Goal: Task Accomplishment & Management: Manage account settings

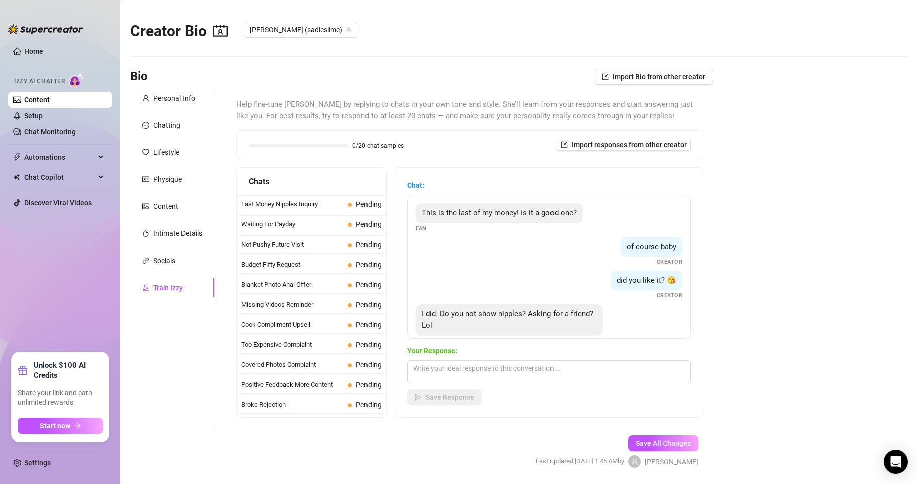
scroll to position [32, 0]
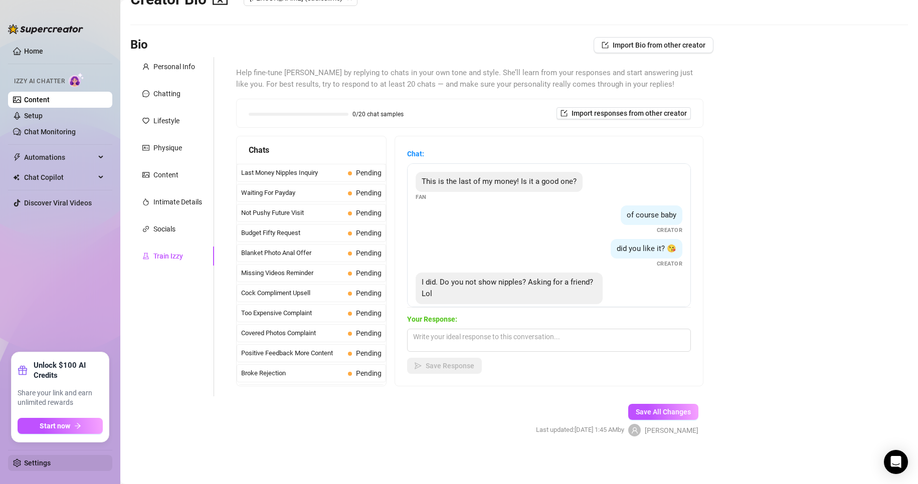
click at [43, 464] on link "Settings" at bounding box center [37, 463] width 27 height 8
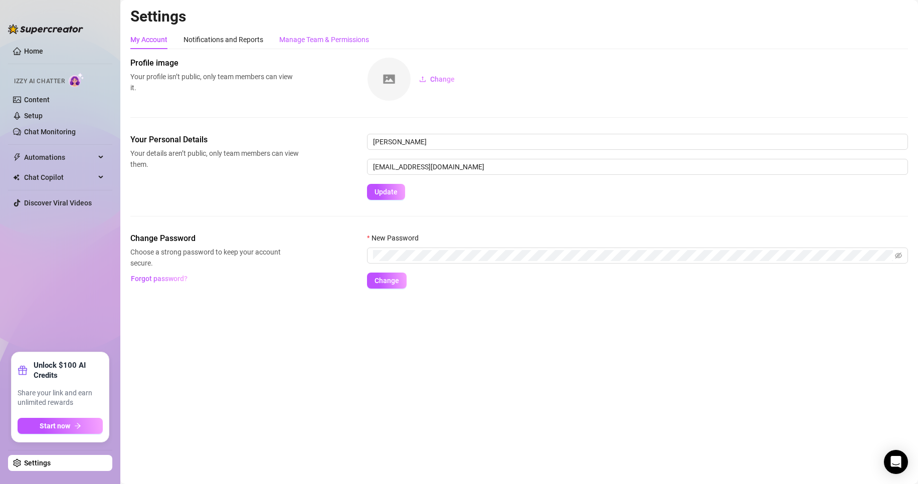
click at [321, 35] on div "Manage Team & Permissions" at bounding box center [324, 39] width 90 height 11
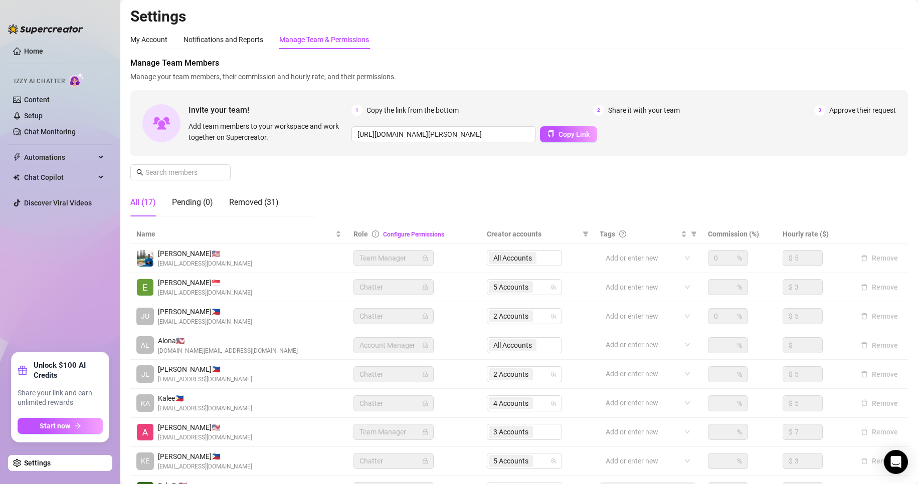
scroll to position [120, 0]
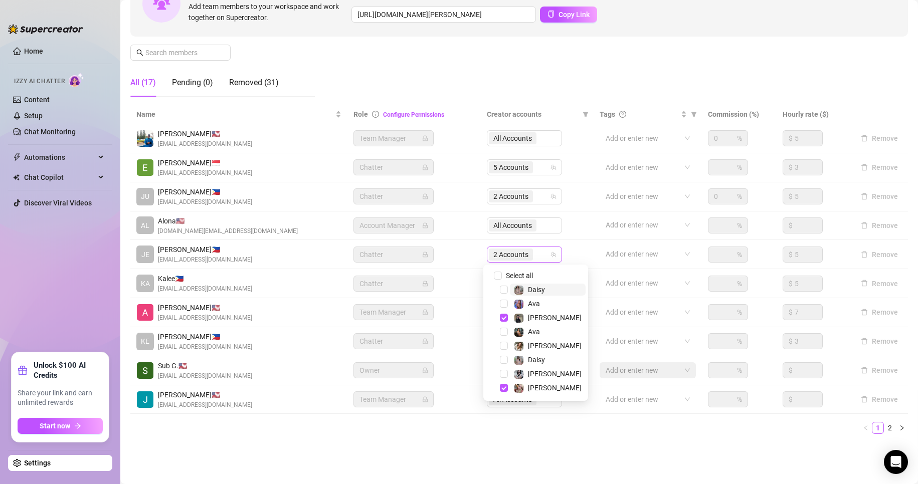
click at [494, 253] on span "2 Accounts" at bounding box center [510, 254] width 35 height 11
click at [504, 316] on span "Select tree node" at bounding box center [504, 318] width 8 height 8
click at [503, 359] on span "Select tree node" at bounding box center [504, 360] width 8 height 8
click at [502, 306] on span "Select tree node" at bounding box center [504, 304] width 8 height 8
click at [504, 333] on span "Select tree node" at bounding box center [504, 332] width 8 height 8
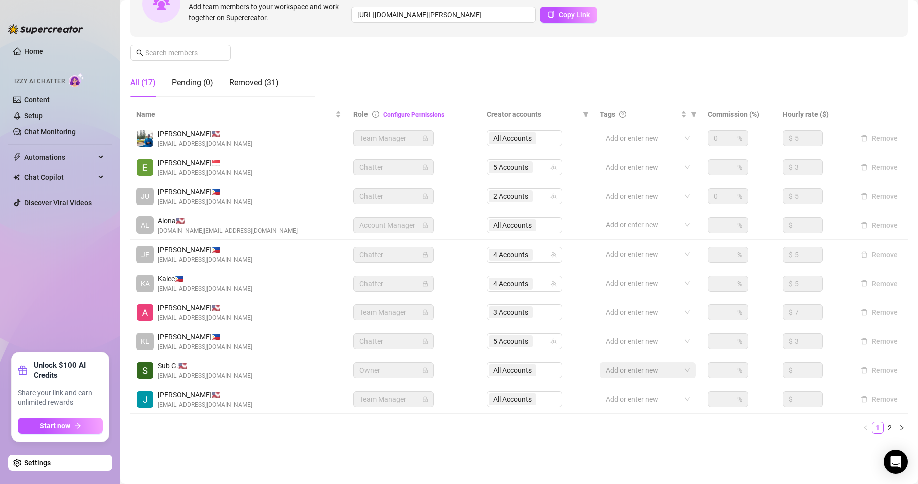
click at [476, 403] on td "Team Manager" at bounding box center [413, 400] width 133 height 29
click at [885, 432] on link "2" at bounding box center [890, 428] width 11 height 11
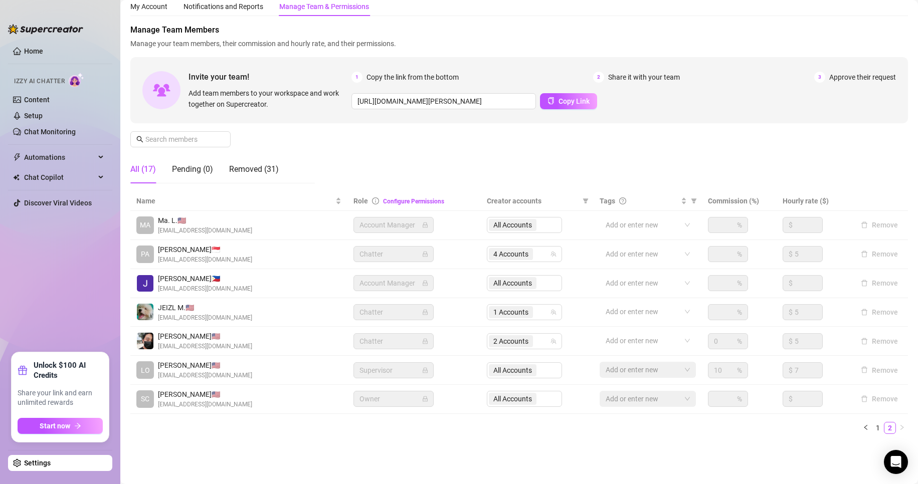
scroll to position [33, 0]
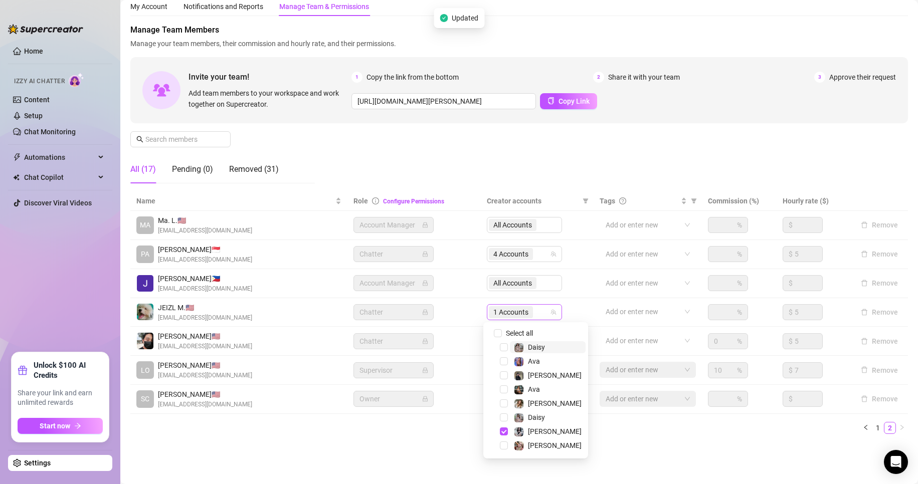
click at [509, 316] on span "1 Accounts" at bounding box center [510, 312] width 35 height 11
click at [504, 405] on span "Select tree node" at bounding box center [504, 404] width 8 height 8
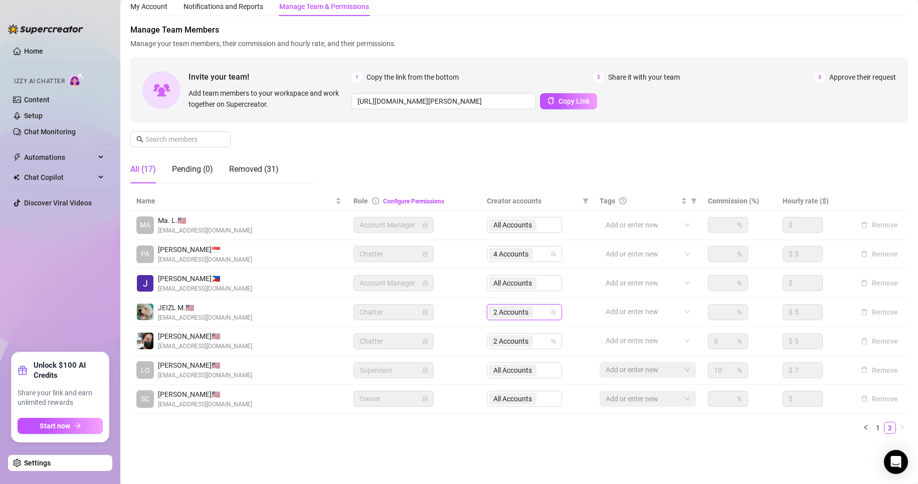
click at [427, 427] on ul "1 2" at bounding box center [519, 428] width 778 height 12
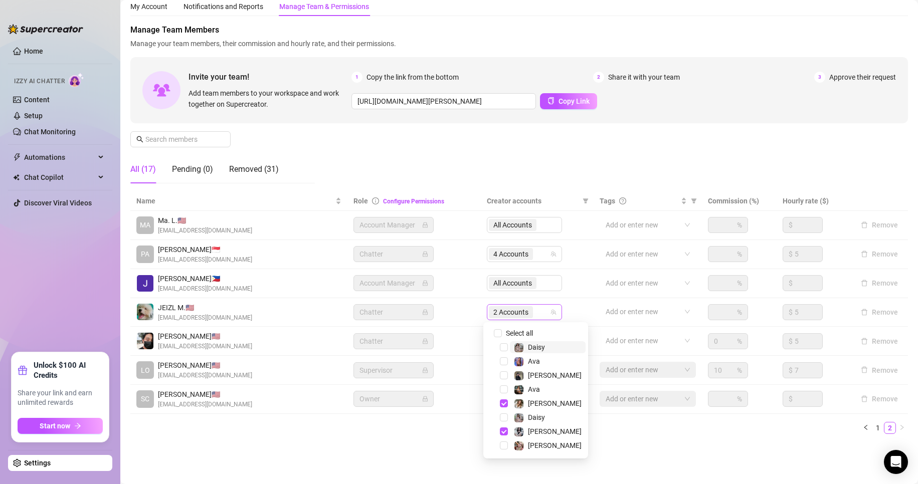
click at [512, 312] on span "2 Accounts" at bounding box center [510, 312] width 35 height 11
click at [500, 416] on span "Select tree node" at bounding box center [504, 418] width 8 height 8
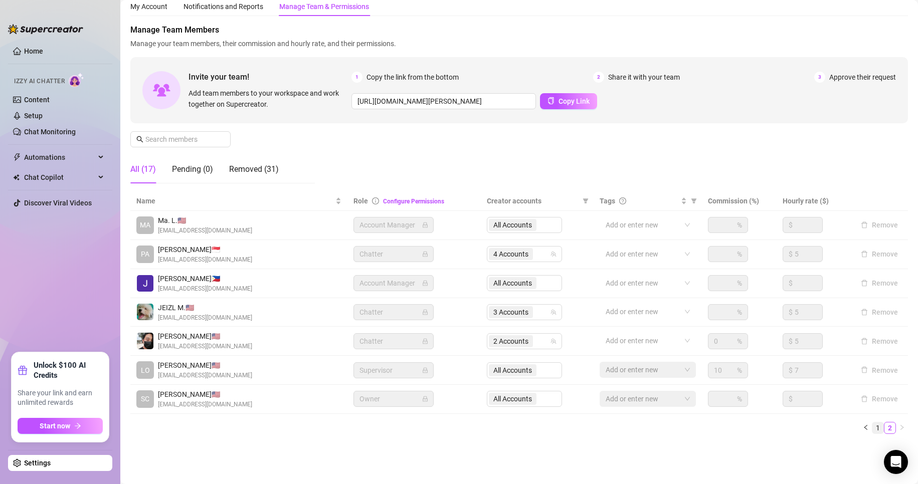
click at [872, 427] on link "1" at bounding box center [877, 428] width 11 height 11
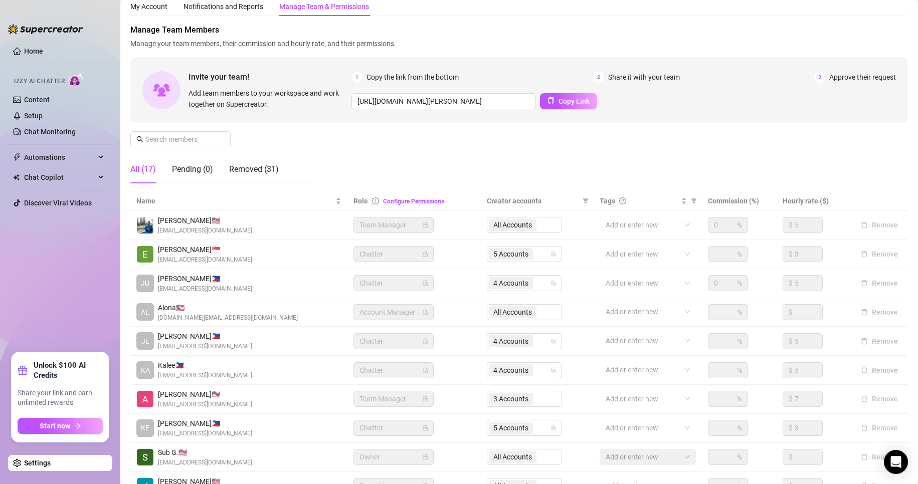
scroll to position [120, 0]
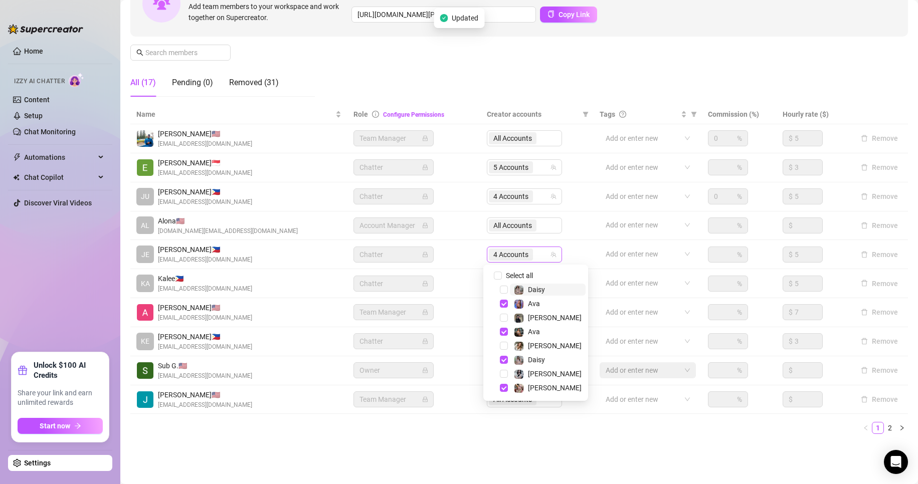
click at [496, 257] on span "4 Accounts" at bounding box center [510, 254] width 35 height 11
click at [502, 358] on span "Select tree node" at bounding box center [504, 360] width 8 height 8
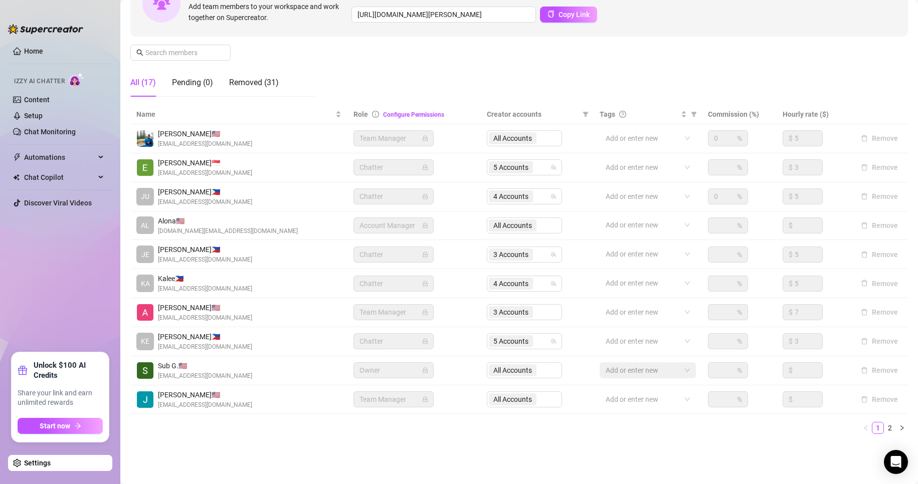
click at [442, 436] on div "Name Role Configure Permissions Creator accounts Tags Commission (%) Hourly rat…" at bounding box center [519, 273] width 778 height 337
